Goal: Download file/media

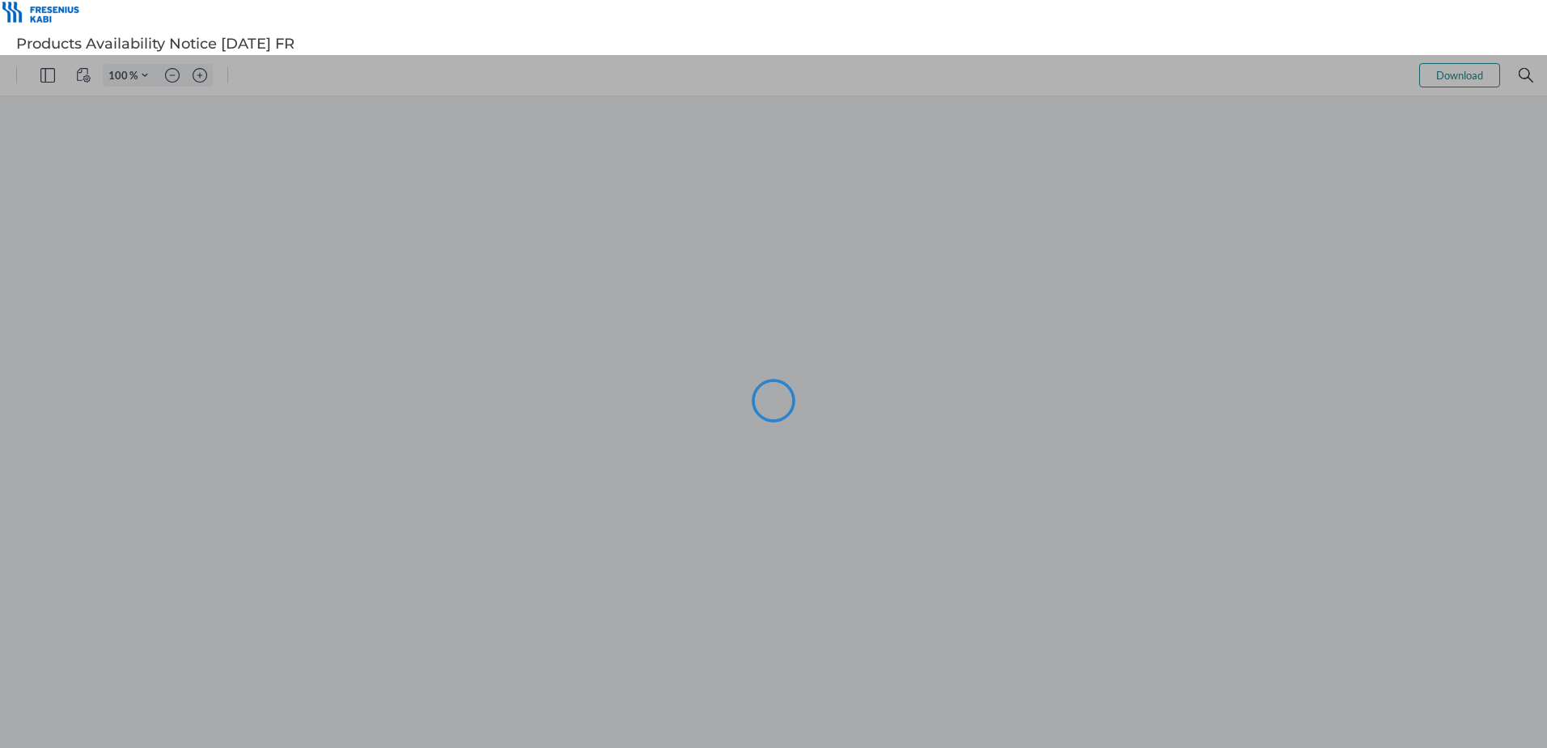
type input "101"
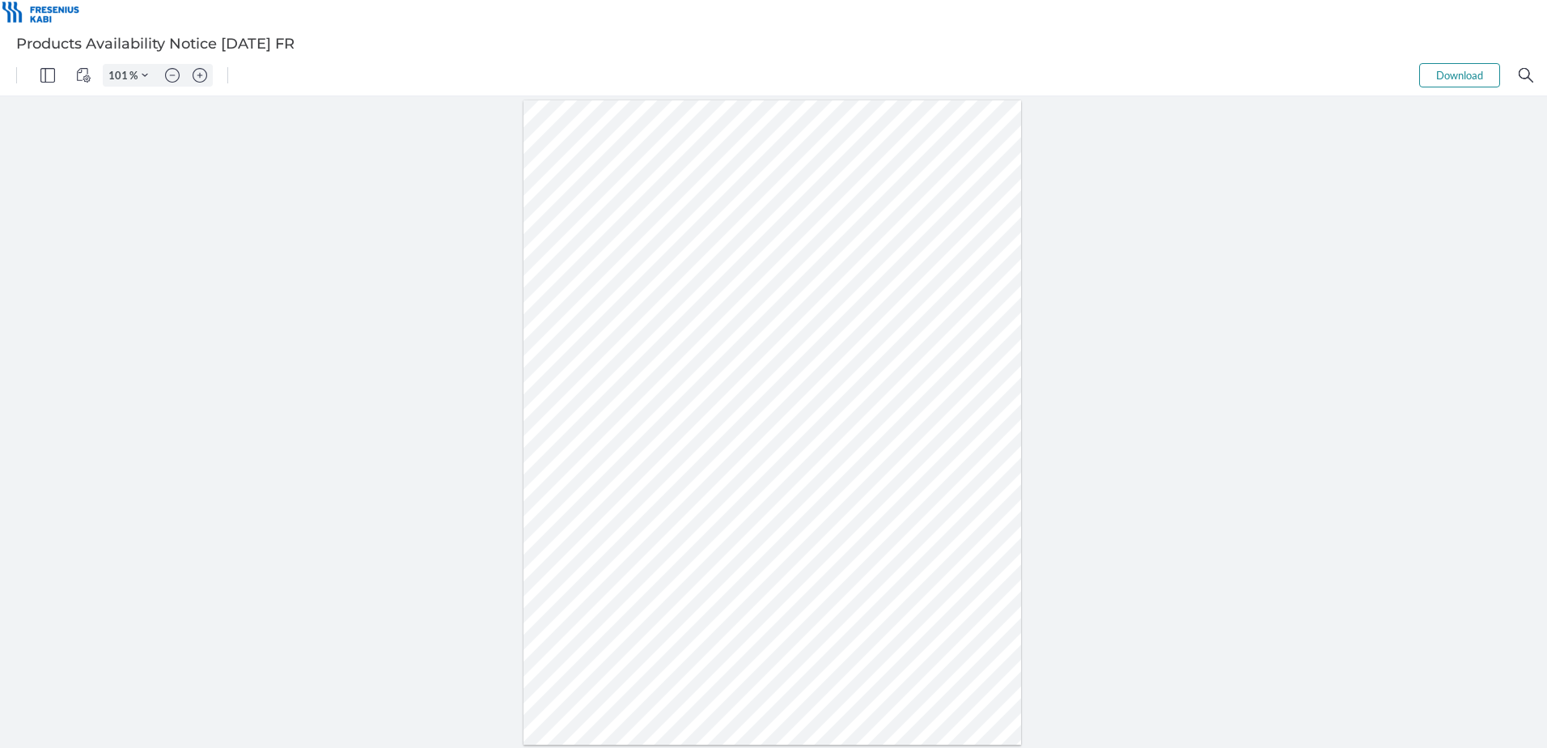
click at [1459, 70] on button "Download" at bounding box center [1459, 75] width 81 height 24
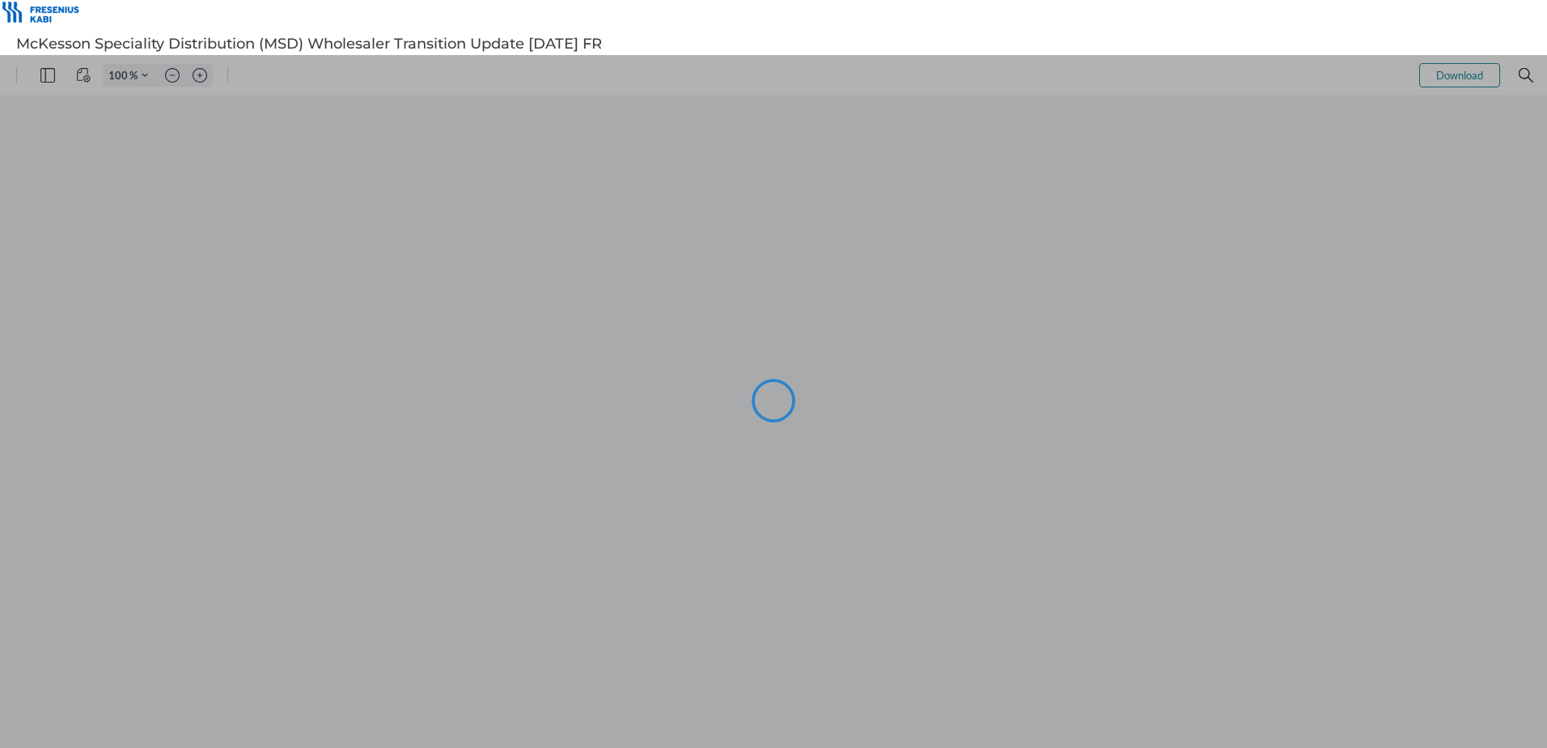
type input "101"
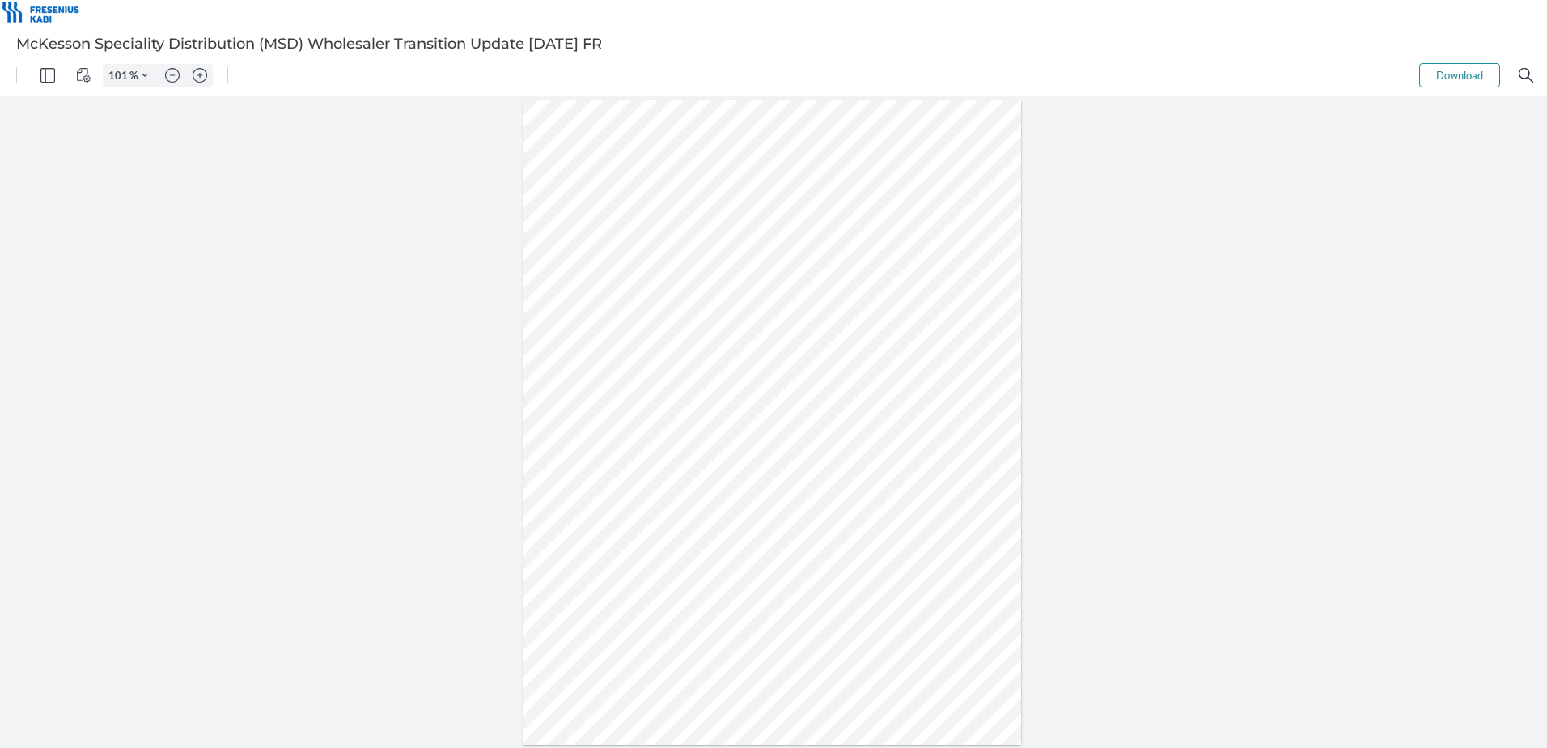
click at [1460, 71] on button "Download" at bounding box center [1459, 75] width 81 height 24
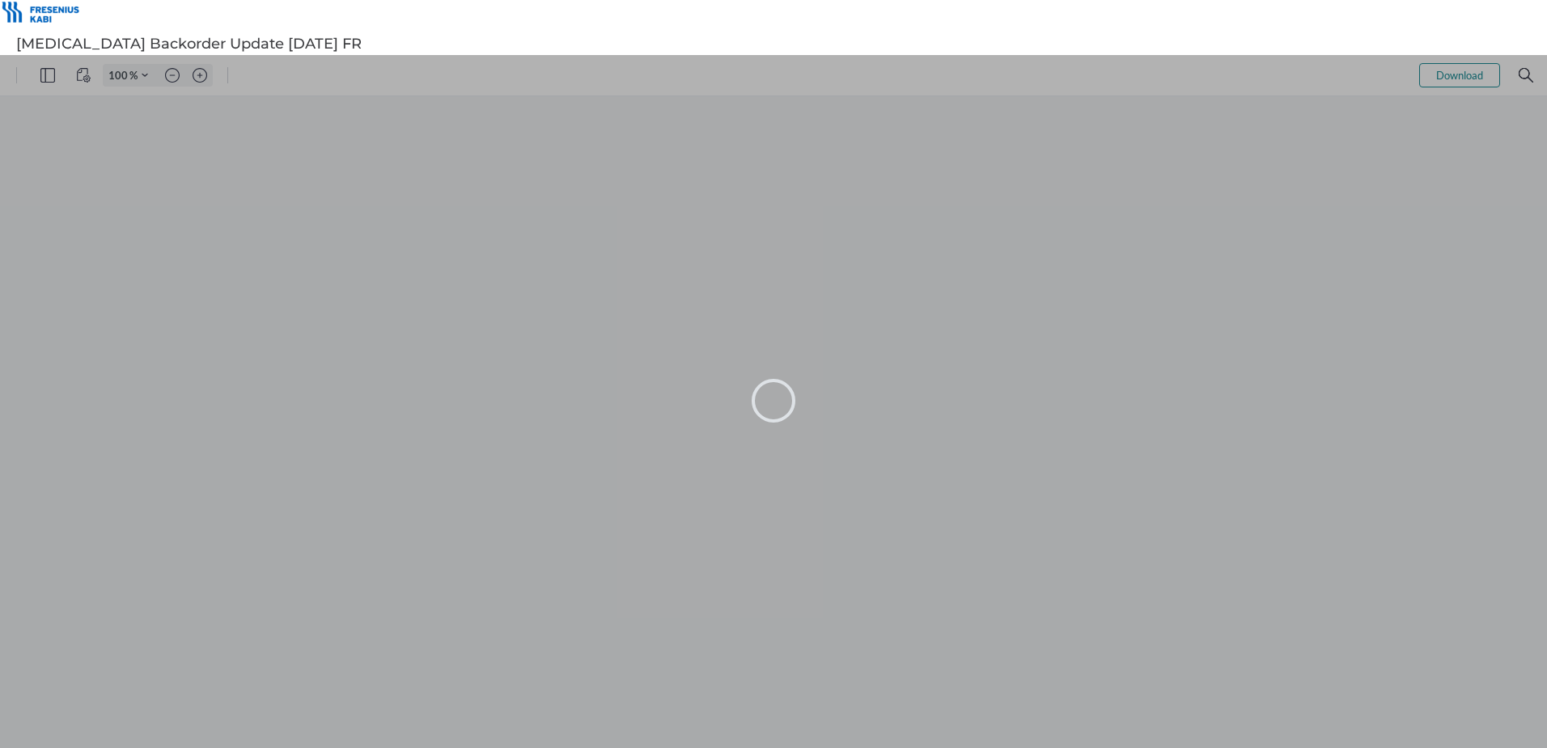
click at [1008, 235] on div at bounding box center [773, 401] width 1547 height 693
type input "101"
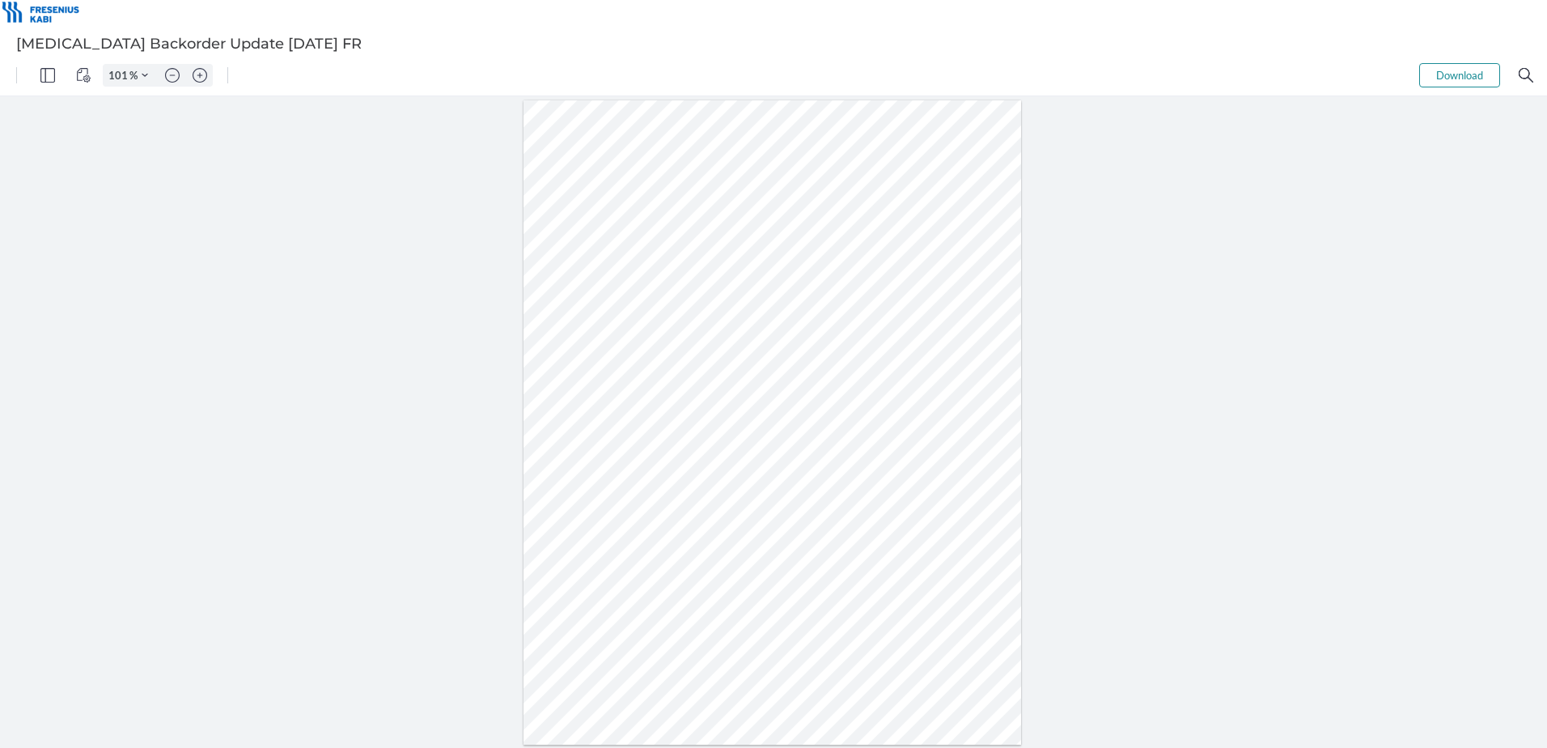
click at [1457, 70] on button "Download" at bounding box center [1459, 75] width 81 height 24
click at [1459, 73] on button "Download" at bounding box center [1459, 75] width 81 height 24
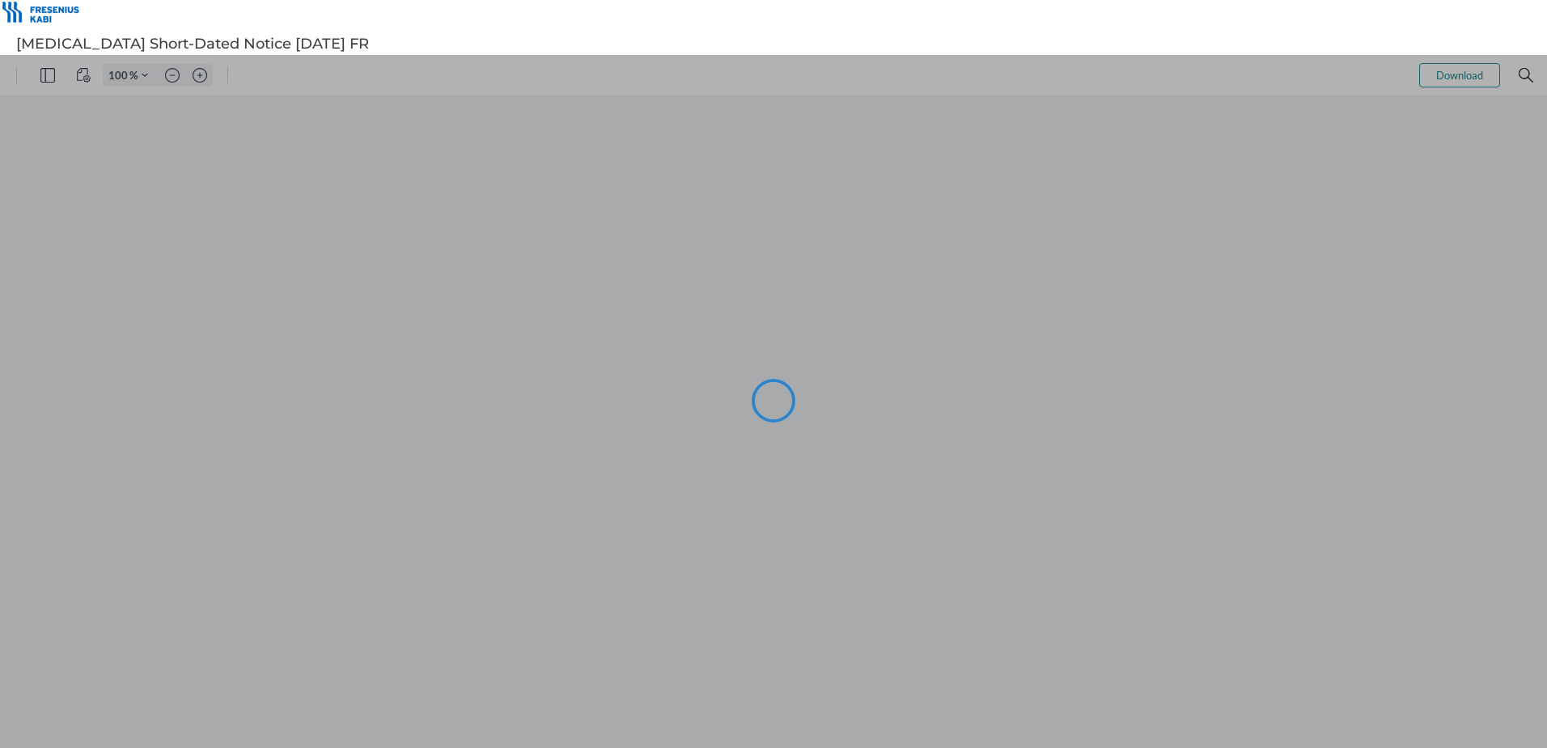
type input "101"
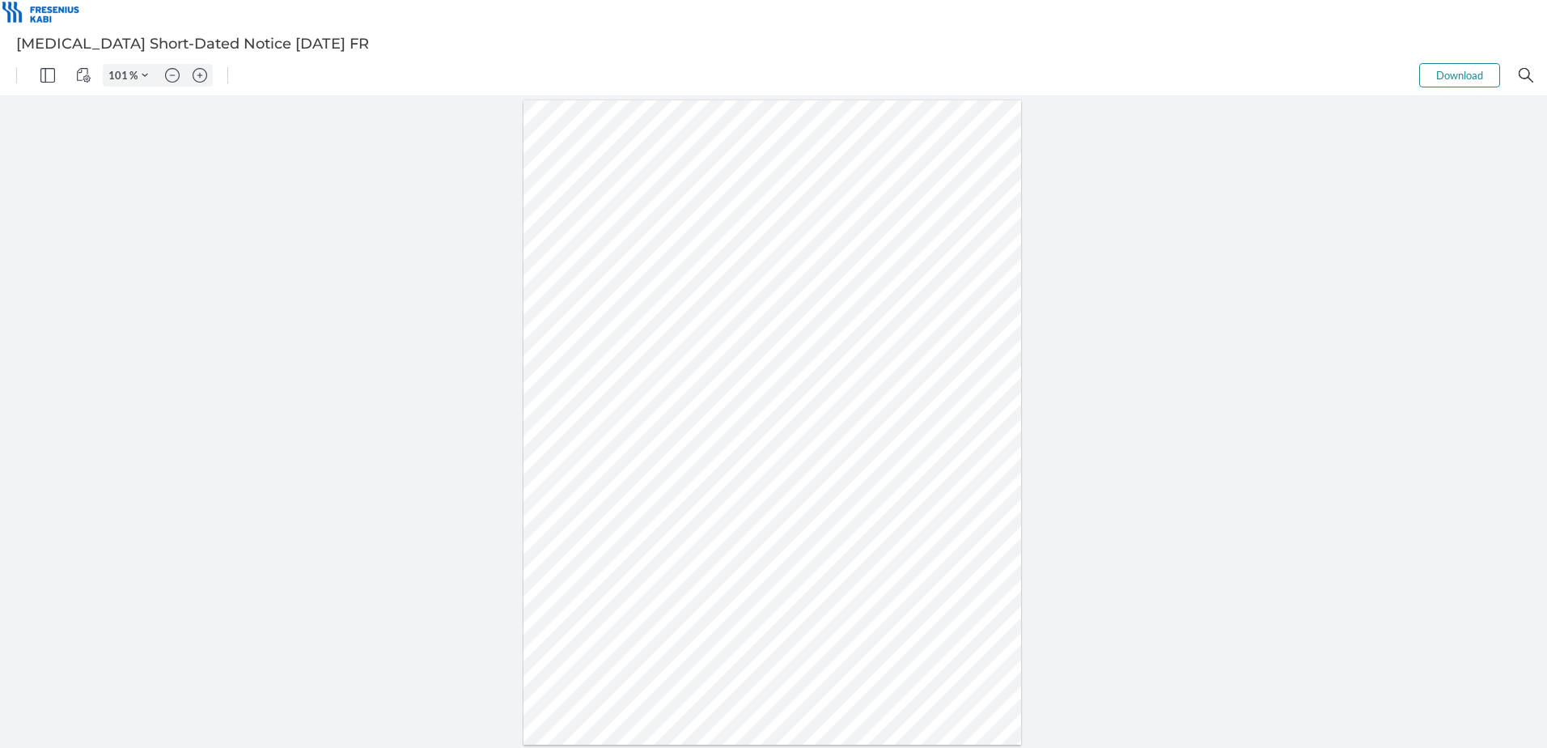
click at [1449, 73] on button "Download" at bounding box center [1459, 75] width 81 height 24
click at [1440, 68] on button "Download" at bounding box center [1459, 75] width 81 height 24
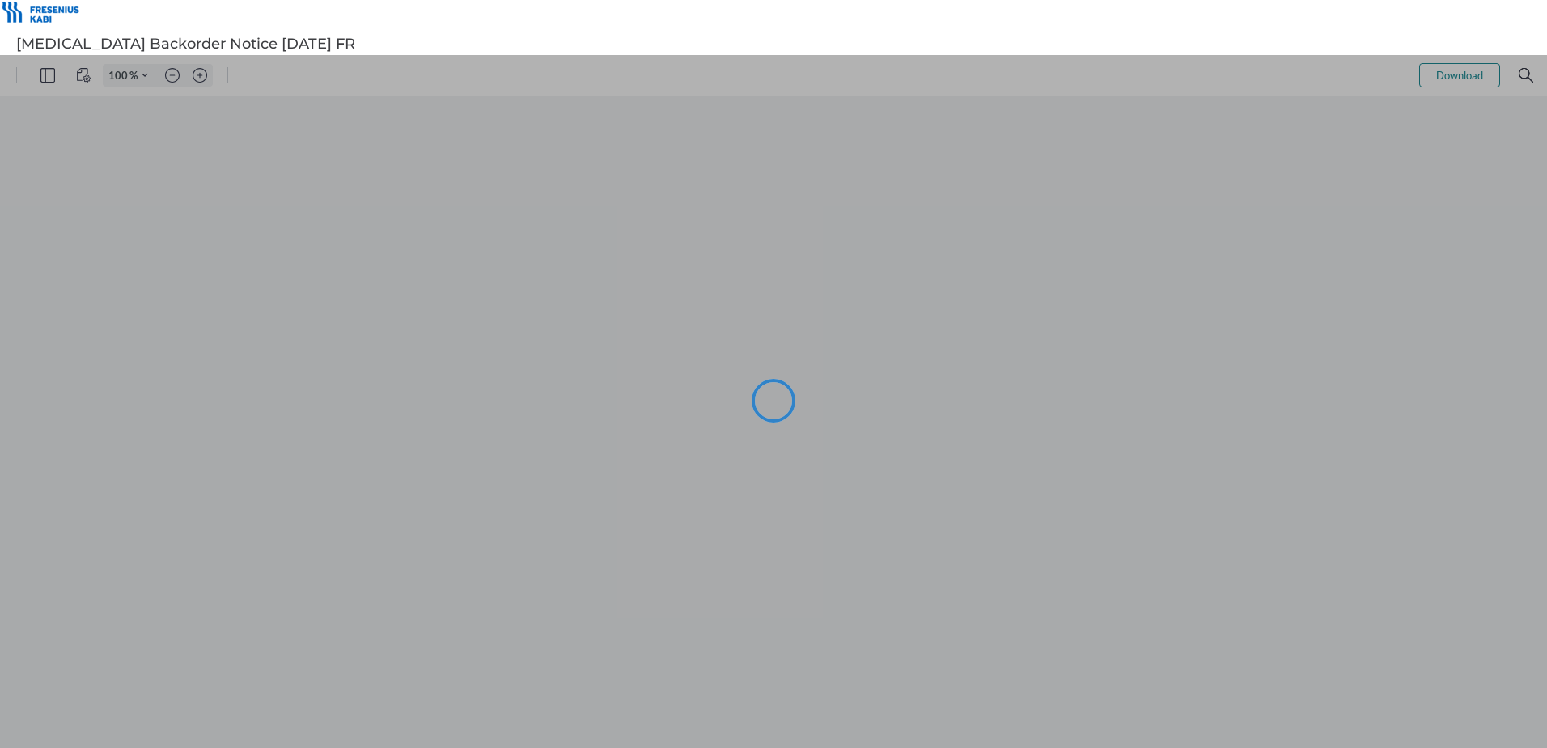
type input "101"
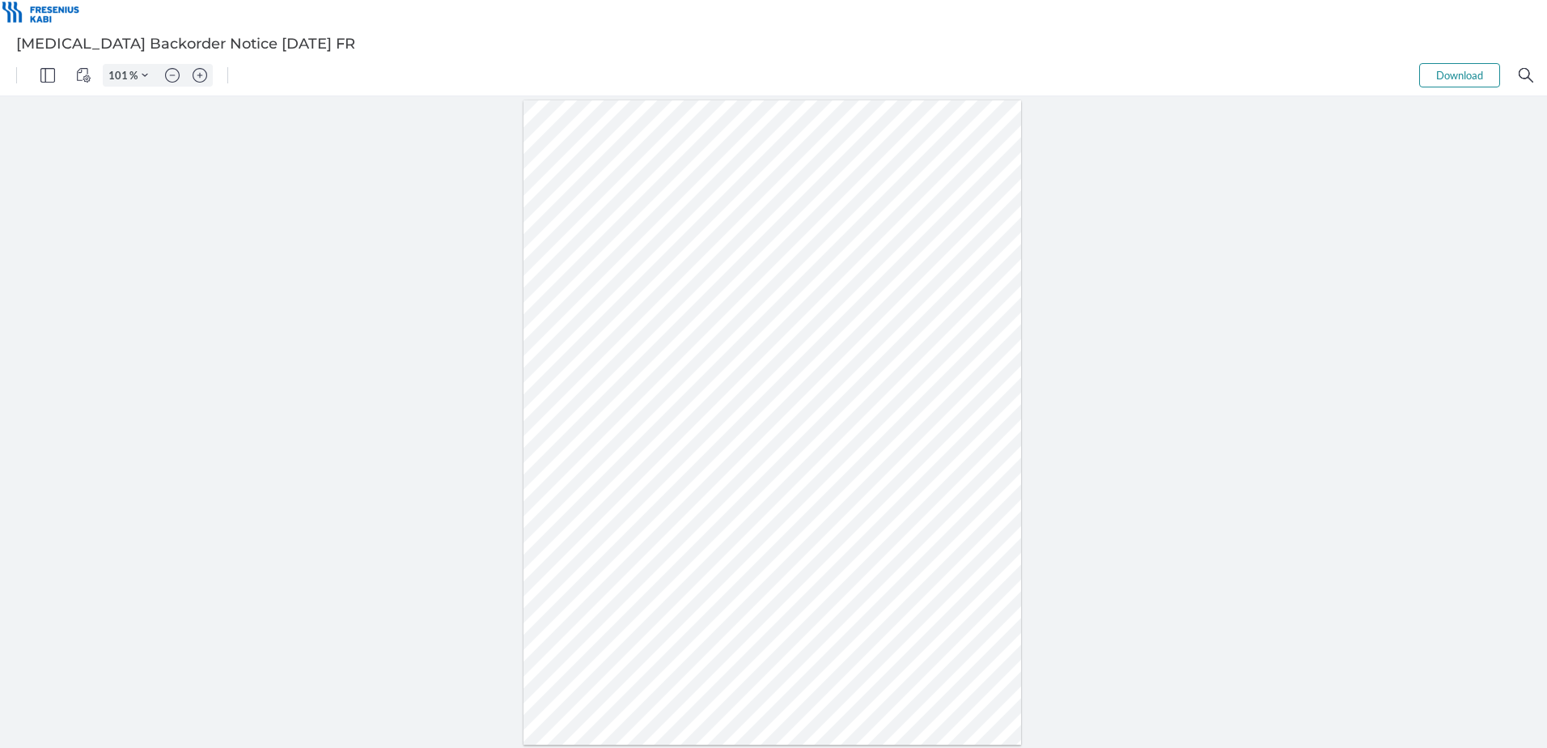
click at [1459, 73] on button "Download" at bounding box center [1459, 75] width 81 height 24
drag, startPoint x: 104, startPoint y: 331, endPoint x: 118, endPoint y: 299, distance: 35.5
click at [104, 331] on div at bounding box center [773, 421] width 1547 height 651
